Goal: Task Accomplishment & Management: Manage account settings

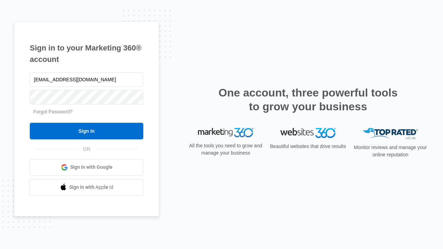
type input "dankie614@gmail.com"
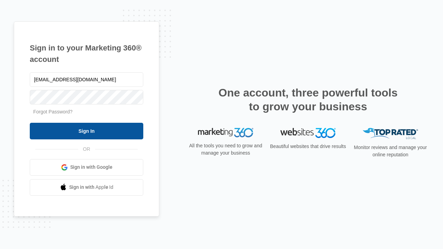
click at [87, 131] on input "Sign In" at bounding box center [87, 131] width 114 height 17
